Goal: Use online tool/utility: Utilize a website feature to perform a specific function

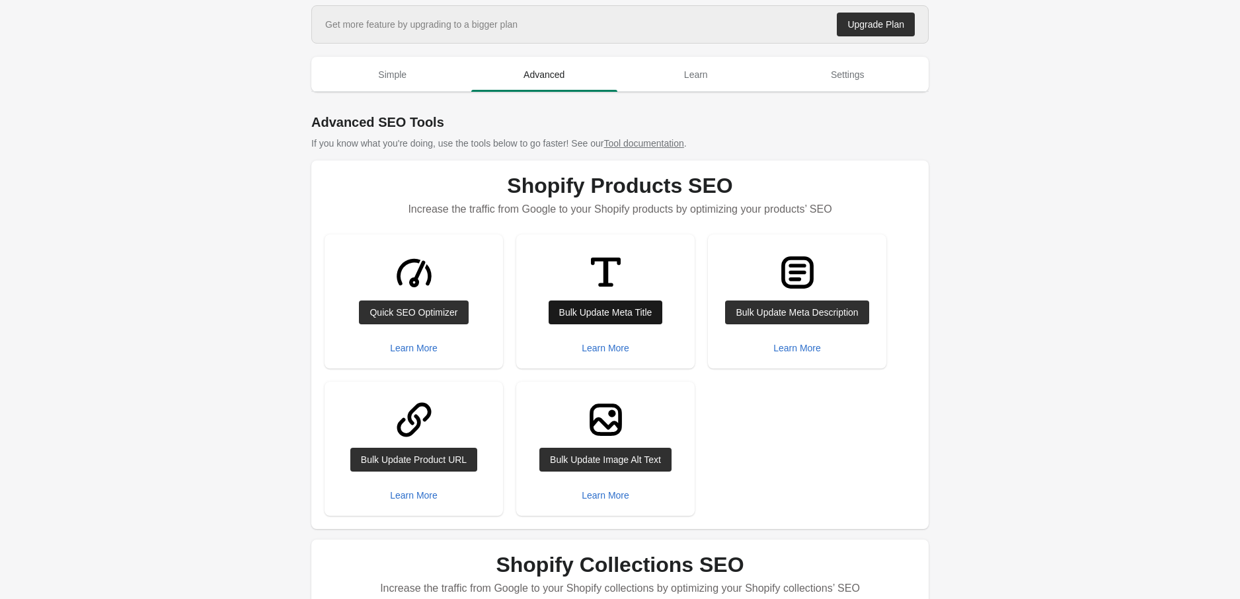
click at [583, 311] on div "Bulk Update Meta Title" at bounding box center [605, 312] width 93 height 11
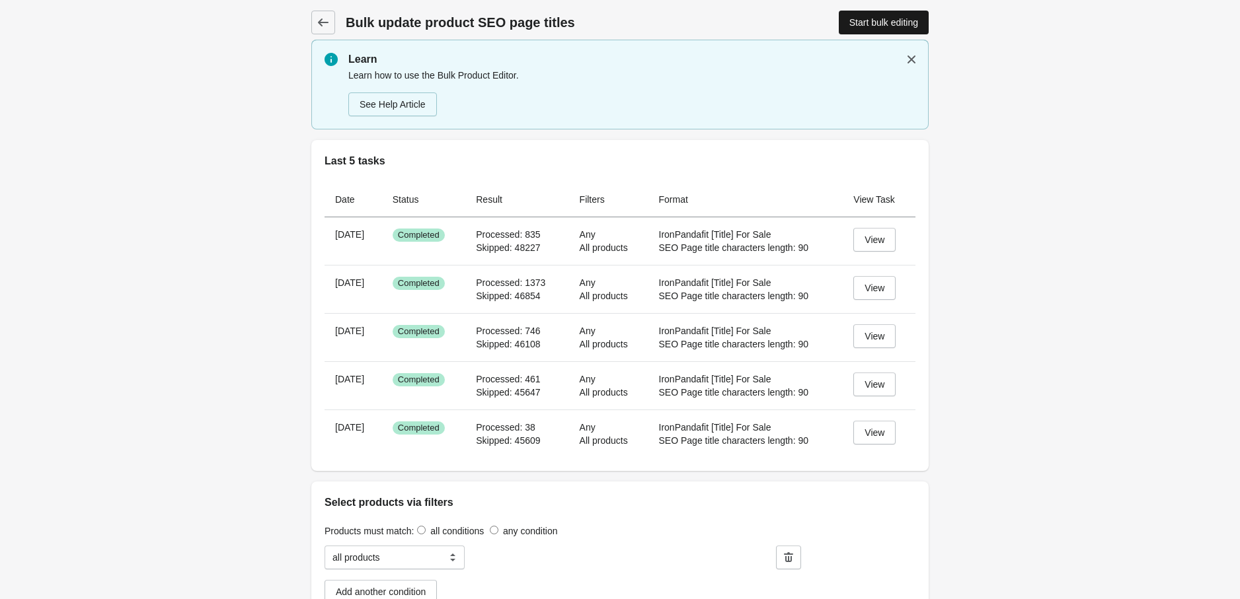
click at [856, 23] on div "Start bulk editing" at bounding box center [883, 22] width 69 height 11
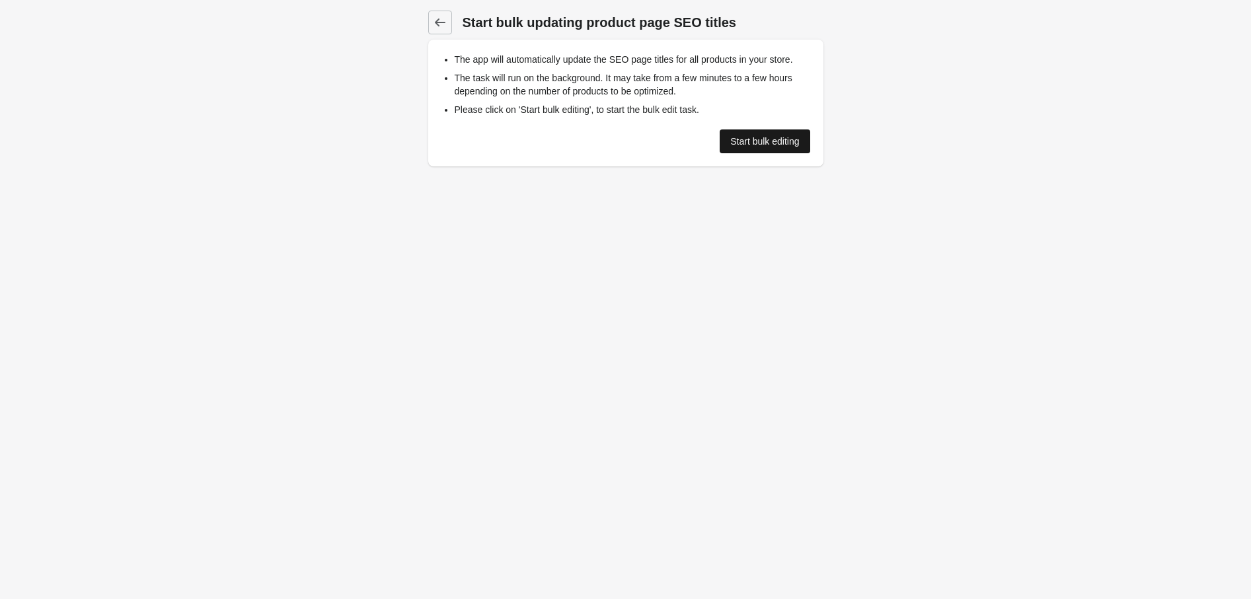
click at [742, 138] on div "Start bulk editing" at bounding box center [764, 141] width 69 height 11
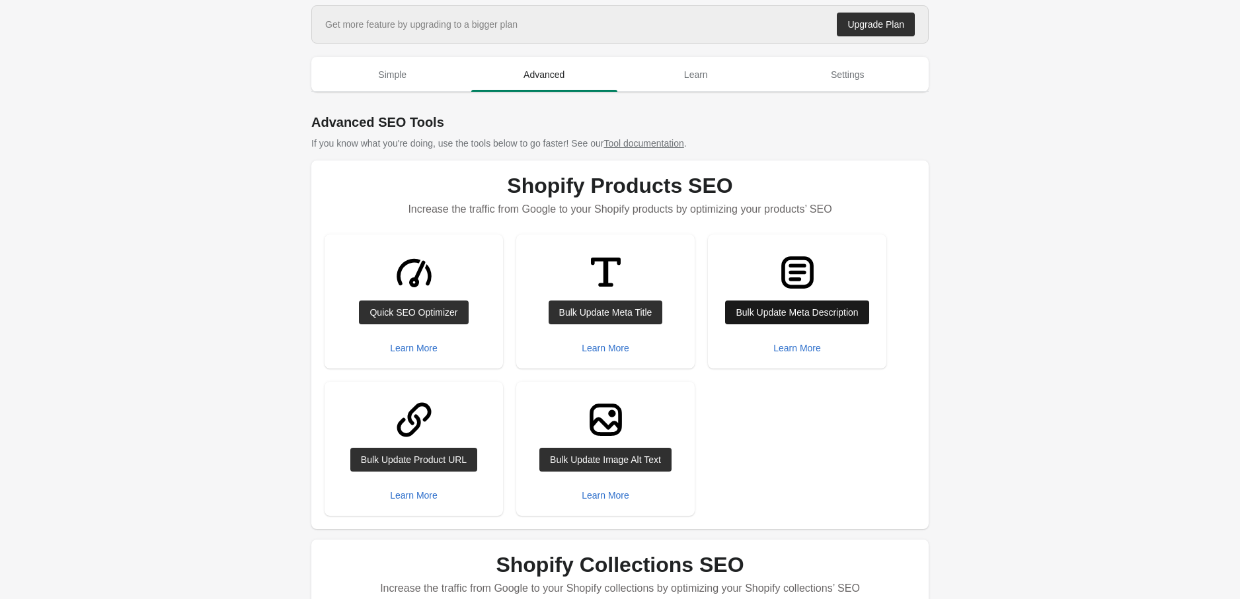
click at [771, 311] on div "Bulk Update Meta Description" at bounding box center [797, 312] width 122 height 11
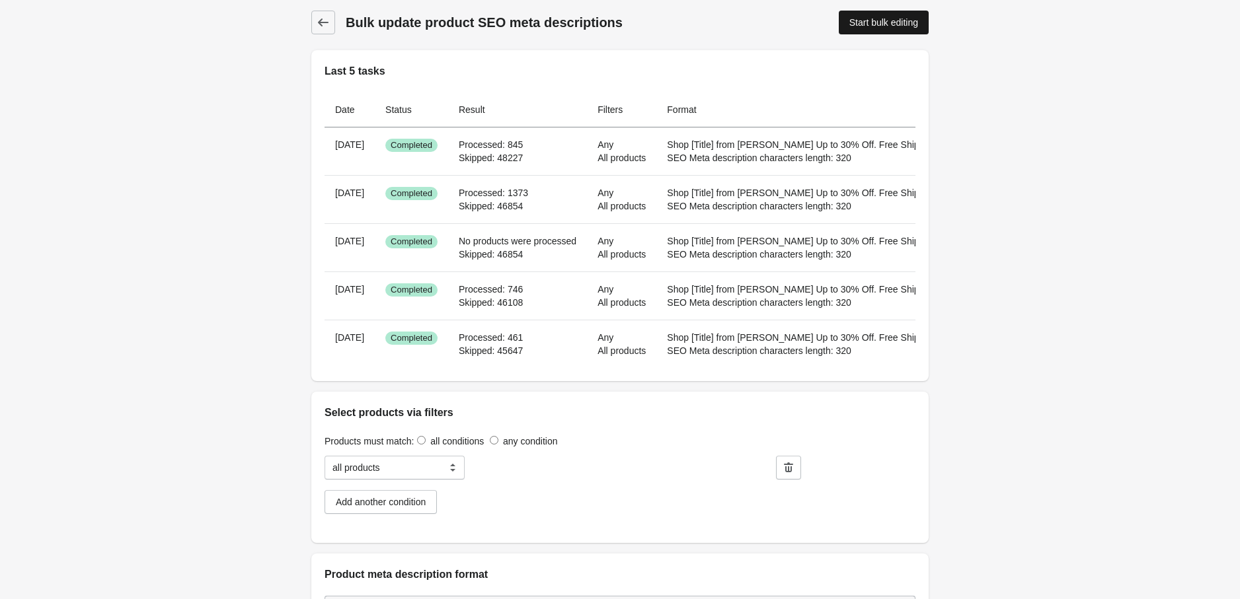
click at [862, 26] on div "Start bulk editing" at bounding box center [883, 22] width 69 height 11
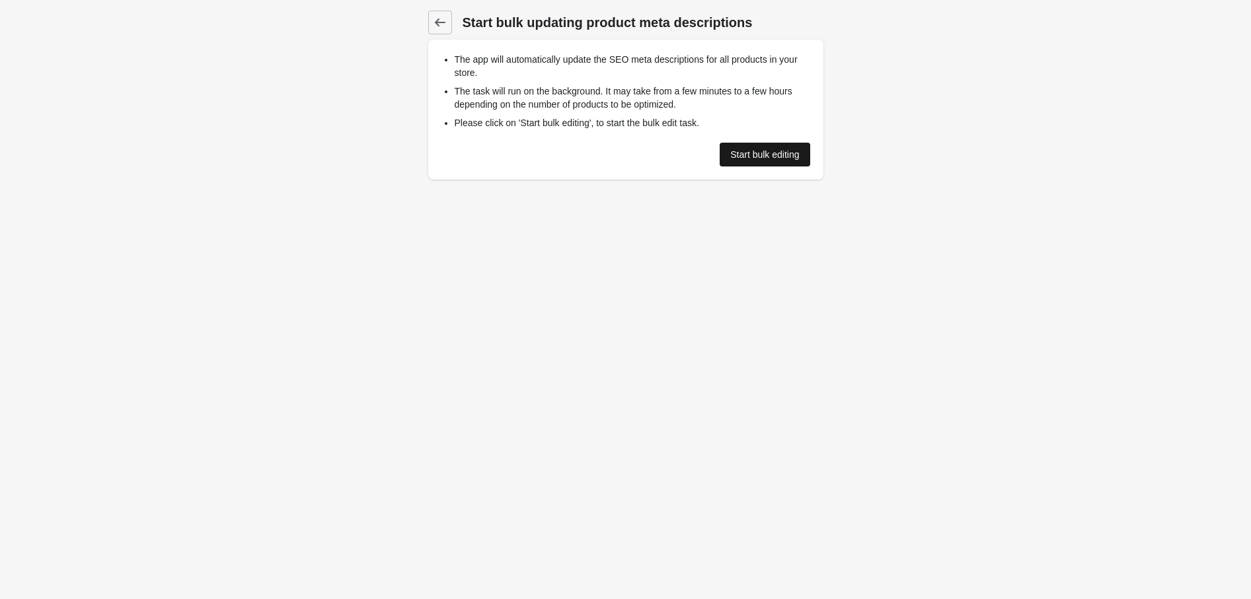
click at [744, 149] on div "Start bulk editing" at bounding box center [764, 154] width 69 height 11
